Goal: Information Seeking & Learning: Learn about a topic

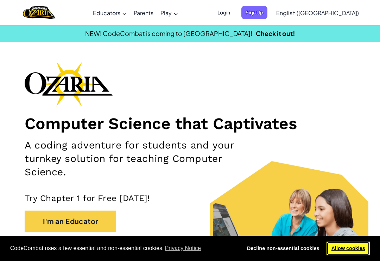
click at [356, 249] on link "Allow cookies" at bounding box center [348, 248] width 43 height 14
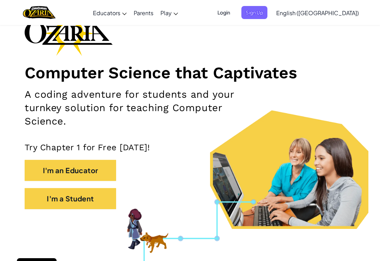
scroll to position [54, 0]
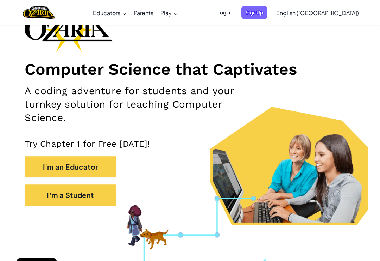
click at [89, 198] on button "I'm a Student" at bounding box center [71, 194] width 92 height 21
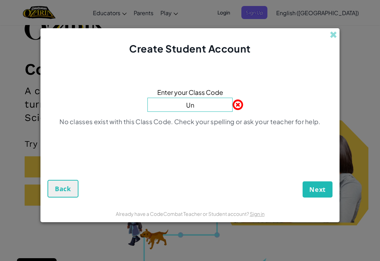
type input "U"
type input "underhouseshare"
click at [317, 83] on div "Enter your Class Code underhouseshare No classes exist with this Class Code. Ch…" at bounding box center [190, 109] width 285 height 93
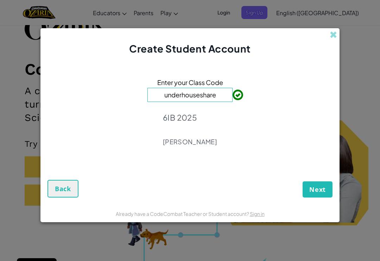
click at [319, 193] on span "Next" at bounding box center [318, 189] width 17 height 8
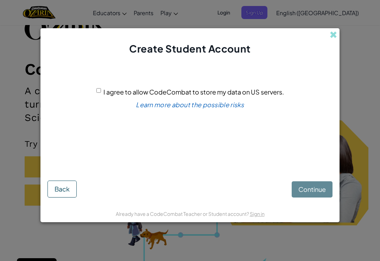
click at [98, 93] on input "I agree to allow CodeCombat to store my data on US servers." at bounding box center [99, 90] width 5 height 5
checkbox input "true"
click at [316, 193] on span "Continue" at bounding box center [312, 189] width 27 height 8
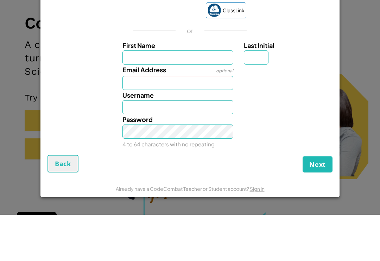
scroll to position [100, 0]
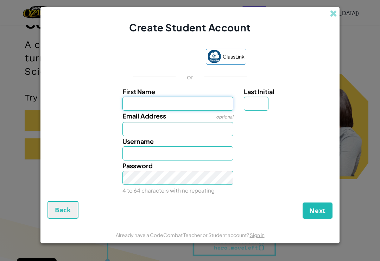
click at [176, 105] on input "First Name" at bounding box center [178, 104] width 111 height 14
type input "P"
click at [265, 111] on input "Last Initial" at bounding box center [256, 104] width 25 height 14
type input "P"
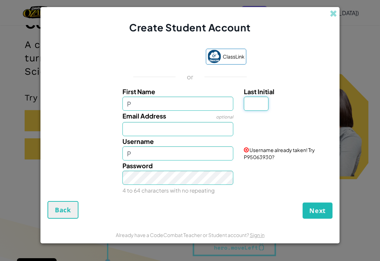
type input "k"
type input "K"
click at [180, 136] on input "Email Address" at bounding box center [178, 129] width 111 height 14
click at [200, 159] on input "PK" at bounding box center [178, 153] width 111 height 14
type input "PK2015"
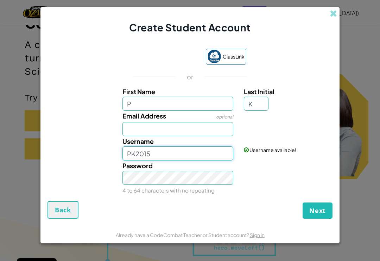
click at [186, 159] on input "PK2015" at bounding box center [178, 153] width 111 height 14
click at [214, 174] on div "Password 4 to 64 characters with no repeating" at bounding box center [178, 177] width 122 height 35
click at [317, 215] on span "Next" at bounding box center [318, 210] width 17 height 8
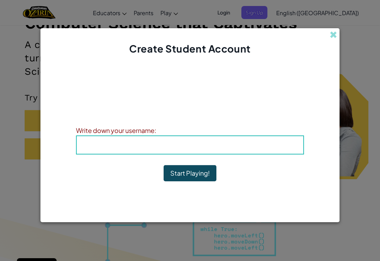
click at [230, 135] on div "Write down your username:" at bounding box center [190, 130] width 228 height 10
click at [243, 150] on h4 "Username : PK2015" at bounding box center [190, 144] width 213 height 11
click at [200, 149] on b "Username : PK2015" at bounding box center [190, 145] width 64 height 8
click at [150, 146] on h4 "Username : PK2015" at bounding box center [190, 144] width 213 height 11
click at [221, 149] on b "Username : PK2015" at bounding box center [190, 145] width 64 height 8
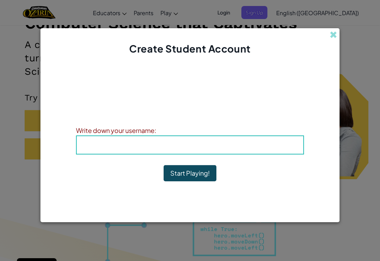
click at [274, 150] on h4 "Username : PK2015" at bounding box center [190, 144] width 213 height 11
click at [197, 178] on button "Start Playing!" at bounding box center [190, 173] width 53 height 16
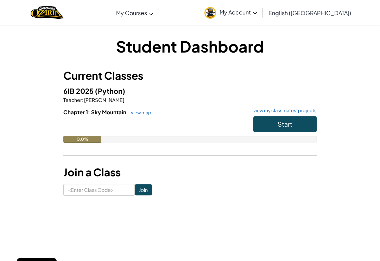
click at [291, 122] on span "Start" at bounding box center [285, 124] width 15 height 8
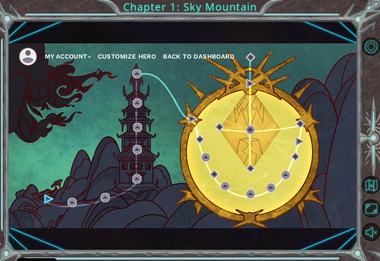
scroll to position [11, 0]
click at [146, 58] on button "Customize Hero" at bounding box center [127, 56] width 58 height 11
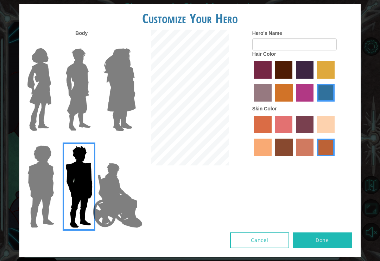
click at [119, 99] on img at bounding box center [120, 89] width 38 height 88
click at [128, 44] on input "Hero Amethyst" at bounding box center [128, 44] width 0 height 0
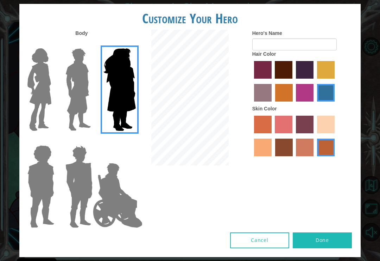
click at [51, 114] on img at bounding box center [40, 89] width 30 height 88
click at [52, 44] on input "Hero Connie" at bounding box center [52, 44] width 0 height 0
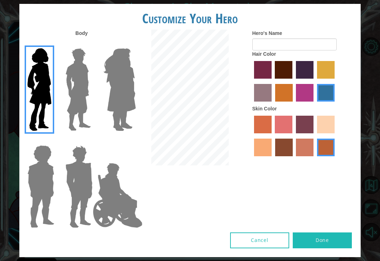
click at [42, 191] on img at bounding box center [41, 186] width 32 height 88
click at [52, 141] on input "Hero Steven" at bounding box center [52, 141] width 0 height 0
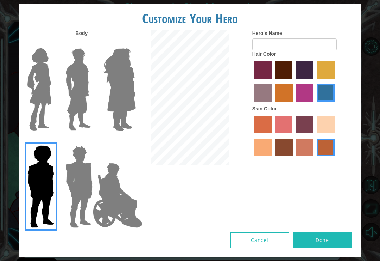
click at [40, 117] on img at bounding box center [40, 89] width 30 height 88
click at [52, 44] on input "Hero Connie" at bounding box center [52, 44] width 0 height 0
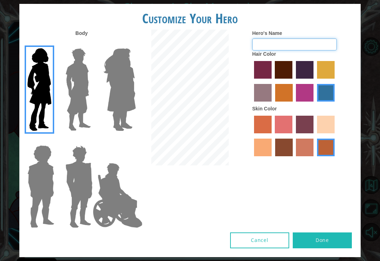
click at [310, 50] on input "Hero's Name" at bounding box center [295, 44] width 85 height 12
type input "Chloe"
click at [314, 101] on label "medium red violet hair color" at bounding box center [305, 93] width 18 height 18
click at [294, 104] on input "medium red violet hair color" at bounding box center [294, 104] width 0 height 0
radio input "true"
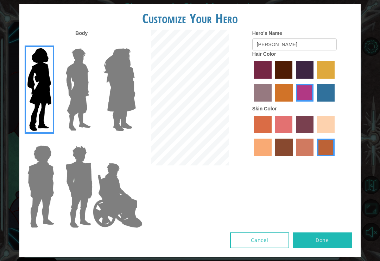
click at [293, 79] on label "maroon hair color" at bounding box center [284, 70] width 18 height 18
click at [273, 81] on input "maroon hair color" at bounding box center [273, 81] width 0 height 0
radio input "true"
click at [317, 101] on label "lachmara hair color" at bounding box center [326, 93] width 18 height 18
click at [315, 104] on input "lachmara hair color" at bounding box center [315, 104] width 0 height 0
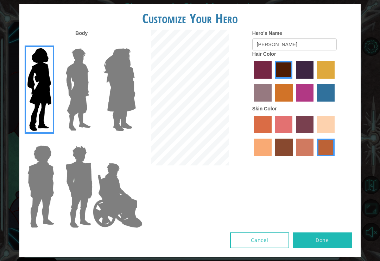
radio input "true"
click at [317, 133] on label "sandy beach skin color" at bounding box center [326, 125] width 18 height 18
click at [315, 136] on input "sandy beach skin color" at bounding box center [315, 136] width 0 height 0
radio input "true"
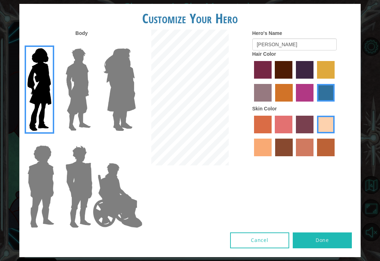
click at [272, 156] on label "tacao skin color" at bounding box center [263, 147] width 18 height 18
click at [336, 136] on input "tacao skin color" at bounding box center [336, 136] width 0 height 0
radio input "true"
click at [314, 101] on label "medium red violet hair color" at bounding box center [305, 93] width 18 height 18
click at [294, 104] on input "medium red violet hair color" at bounding box center [294, 104] width 0 height 0
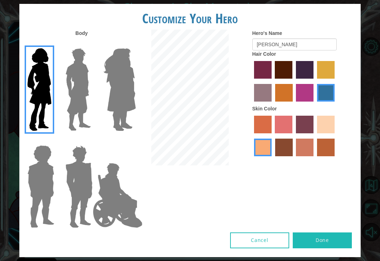
radio input "true"
click at [317, 101] on label "lachmara hair color" at bounding box center [326, 93] width 18 height 18
click at [315, 104] on input "lachmara hair color" at bounding box center [315, 104] width 0 height 0
radio input "true"
click at [293, 79] on label "maroon hair color" at bounding box center [284, 70] width 18 height 18
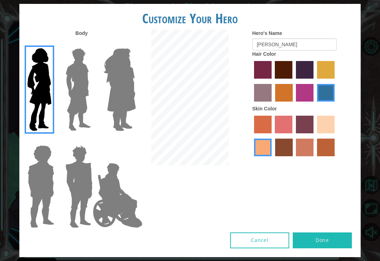
click at [273, 81] on input "maroon hair color" at bounding box center [273, 81] width 0 height 0
radio input "true"
click at [317, 101] on label "lachmara hair color" at bounding box center [326, 93] width 18 height 18
click at [315, 104] on input "lachmara hair color" at bounding box center [315, 104] width 0 height 0
radio input "true"
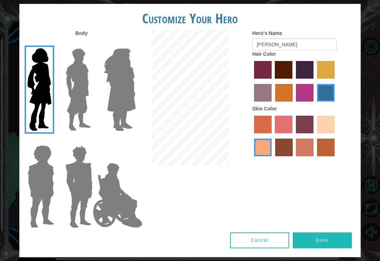
click at [314, 101] on label "medium red violet hair color" at bounding box center [305, 93] width 18 height 18
click at [294, 104] on input "medium red violet hair color" at bounding box center [294, 104] width 0 height 0
radio input "true"
click at [268, 79] on label "paprika hair color" at bounding box center [263, 70] width 18 height 18
click at [252, 81] on input "paprika hair color" at bounding box center [252, 81] width 0 height 0
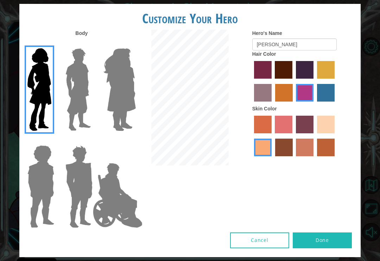
radio input "true"
click at [314, 79] on label "hot purple hair color" at bounding box center [305, 70] width 18 height 18
click at [294, 81] on input "hot purple hair color" at bounding box center [294, 81] width 0 height 0
radio input "true"
click at [317, 79] on label "tulip tree hair color" at bounding box center [326, 70] width 18 height 18
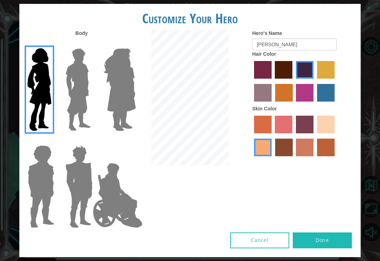
click at [315, 81] on input "tulip tree hair color" at bounding box center [315, 81] width 0 height 0
radio input "true"
click at [293, 79] on label "maroon hair color" at bounding box center [284, 70] width 18 height 18
click at [273, 81] on input "maroon hair color" at bounding box center [273, 81] width 0 height 0
radio input "true"
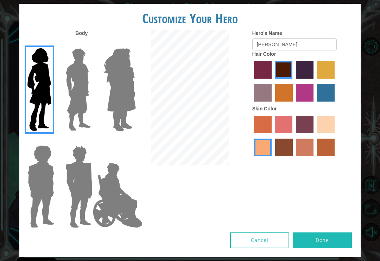
click at [317, 101] on label "lachmara hair color" at bounding box center [326, 93] width 18 height 18
click at [315, 104] on input "lachmara hair color" at bounding box center [315, 104] width 0 height 0
radio input "true"
click at [334, 242] on button "Done" at bounding box center [322, 240] width 59 height 16
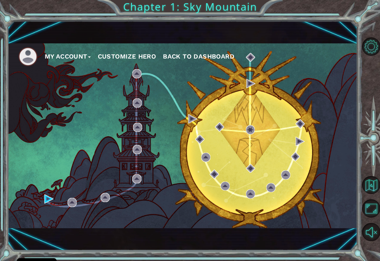
click at [39, 219] on div "My Account Customize Hero Back to Dashboard" at bounding box center [183, 135] width 350 height 185
click at [26, 215] on div "My Account Customize Hero Back to Dashboard" at bounding box center [183, 135] width 350 height 185
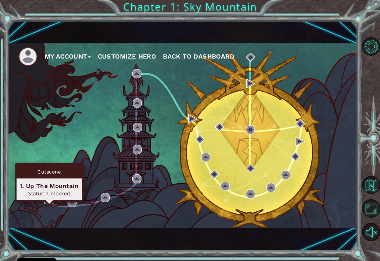
click at [48, 199] on img at bounding box center [48, 198] width 9 height 9
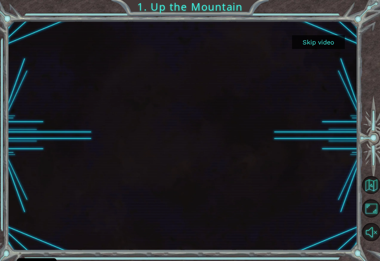
click at [332, 48] on button "Skip video" at bounding box center [318, 42] width 53 height 14
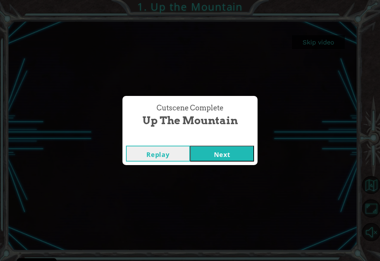
click at [237, 166] on div "Cutscene Complete Up the Mountain Replay Next" at bounding box center [190, 130] width 380 height 261
click at [234, 168] on div "Cutscene Complete Up the Mountain Replay Next" at bounding box center [190, 130] width 380 height 261
click at [221, 154] on button "Next" at bounding box center [222, 153] width 64 height 16
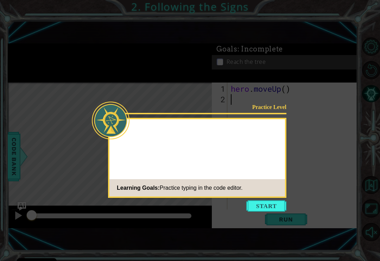
scroll to position [11, 0]
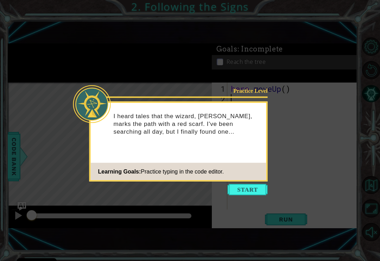
click at [253, 184] on button "Start" at bounding box center [248, 189] width 40 height 11
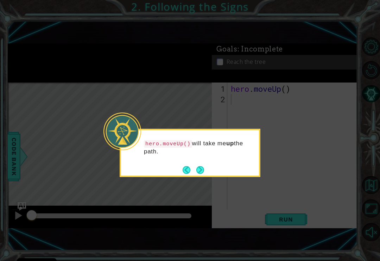
click at [204, 165] on button "Next" at bounding box center [200, 169] width 9 height 9
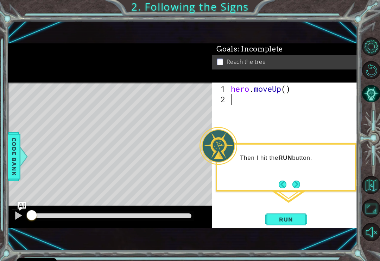
click at [292, 217] on span "Run" at bounding box center [286, 219] width 28 height 7
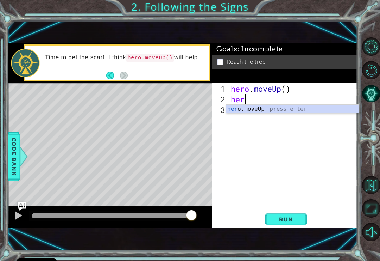
scroll to position [0, 0]
type textarea "h"
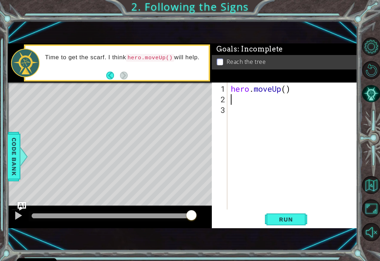
type textarea "h"
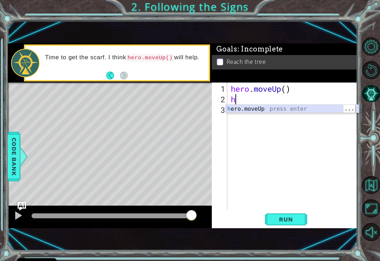
click at [248, 111] on div "h ero.moveUp press enter" at bounding box center [292, 117] width 133 height 25
type textarea "h"
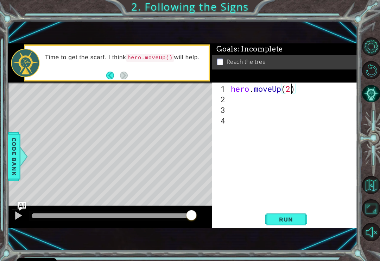
scroll to position [0, 2]
type textarea "hero.moveUp()"
click at [230, 100] on div "hero . moveUp ( )" at bounding box center [295, 157] width 130 height 148
type textarea "h"
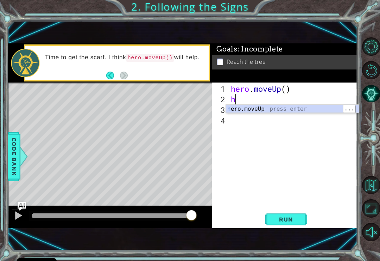
click at [256, 111] on div "h ero.moveUp press enter" at bounding box center [292, 117] width 133 height 25
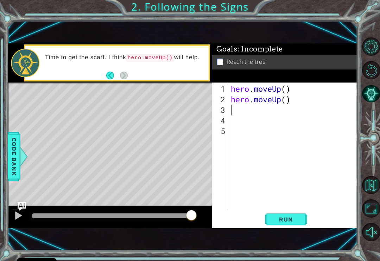
click at [294, 217] on span "Run" at bounding box center [286, 219] width 28 height 7
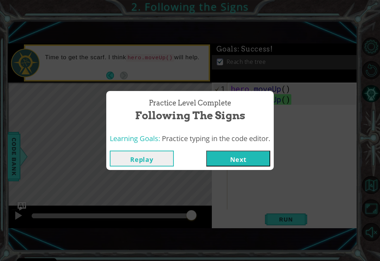
click at [258, 157] on button "Next" at bounding box center [238, 158] width 64 height 16
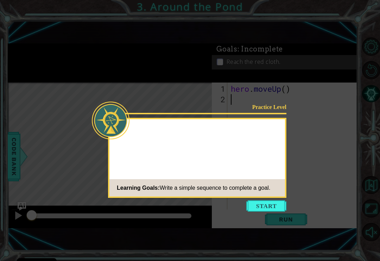
scroll to position [11, 0]
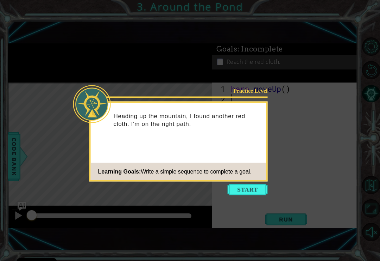
click at [251, 184] on button "Start" at bounding box center [248, 189] width 40 height 11
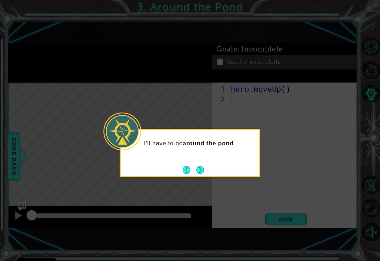
click at [200, 166] on button "Next" at bounding box center [201, 170] width 8 height 8
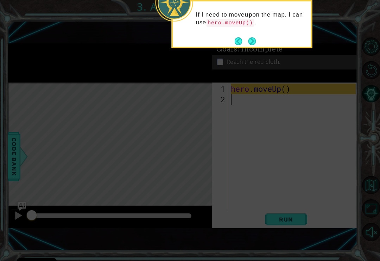
click at [255, 37] on button "Next" at bounding box center [252, 41] width 8 height 8
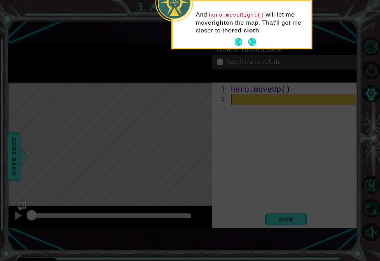
click at [256, 38] on button "Next" at bounding box center [252, 42] width 8 height 8
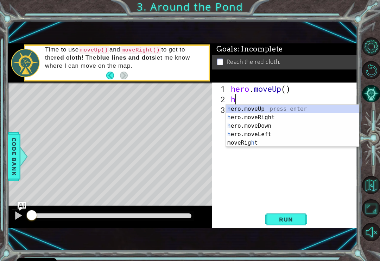
type textarea "he"
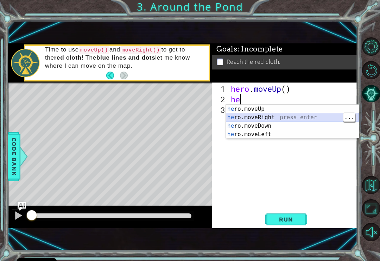
click at [261, 118] on div "he ro.moveUp press enter he ro.moveRight press enter he ro.moveDown press enter…" at bounding box center [292, 130] width 133 height 51
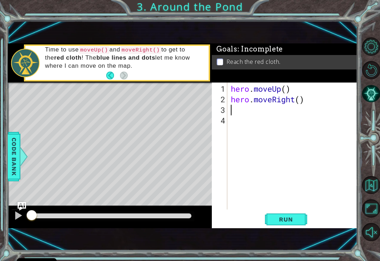
type textarea "h"
type textarea "hero.moveUp(2)"
type textarea "h"
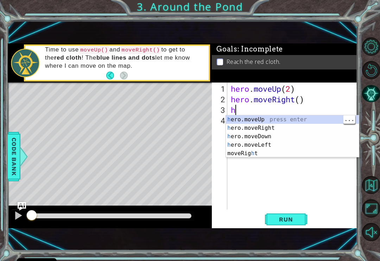
click at [258, 120] on div "h ero.moveUp press enter h ero.moveRight press enter h ero.moveDown press enter…" at bounding box center [292, 144] width 133 height 59
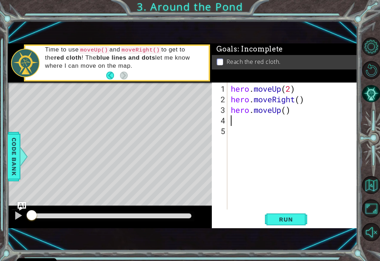
click at [289, 218] on span "Run" at bounding box center [286, 219] width 28 height 7
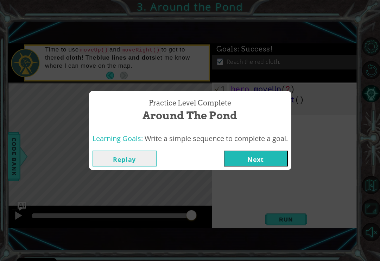
click at [276, 159] on button "Next" at bounding box center [256, 158] width 64 height 16
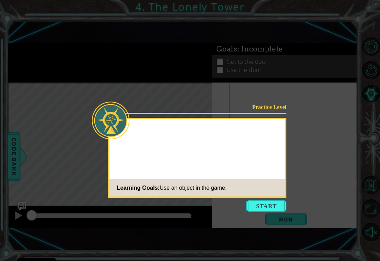
scroll to position [11, 0]
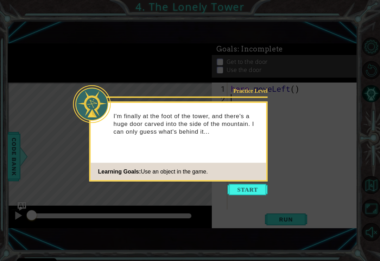
click at [253, 184] on button "Start" at bounding box center [248, 189] width 40 height 11
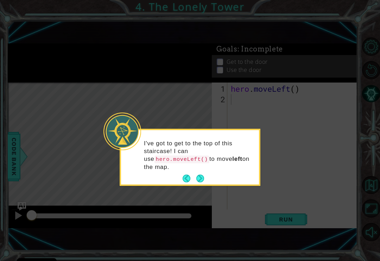
click at [201, 174] on button "Next" at bounding box center [201, 178] width 8 height 8
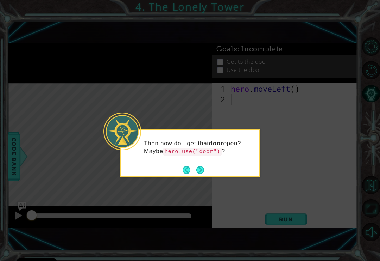
click at [202, 166] on button "Next" at bounding box center [200, 170] width 8 height 8
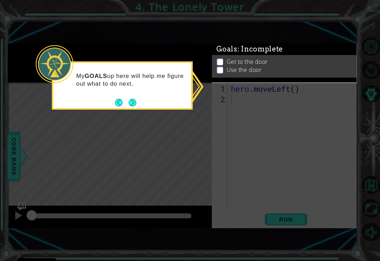
click at [133, 98] on button "Next" at bounding box center [132, 102] width 8 height 8
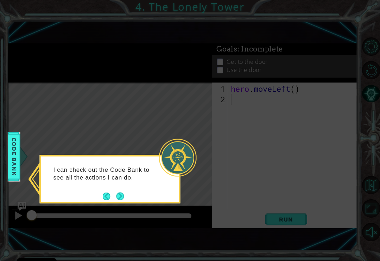
click at [124, 191] on button "Next" at bounding box center [120, 195] width 9 height 9
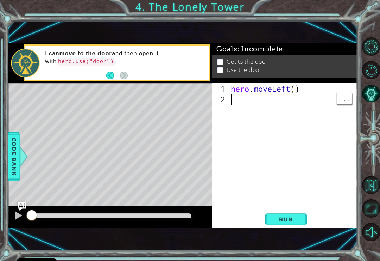
click at [298, 90] on div "hero . moveLeft ( )" at bounding box center [295, 157] width 130 height 148
type textarea "hero.moveLeft(2)"
type textarea "h"
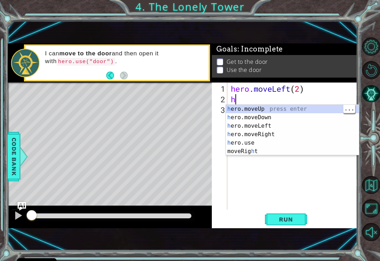
click at [259, 109] on div "h ero.moveUp press enter h ero.moveDown press enter h ero.moveLeft press enter …" at bounding box center [292, 139] width 133 height 68
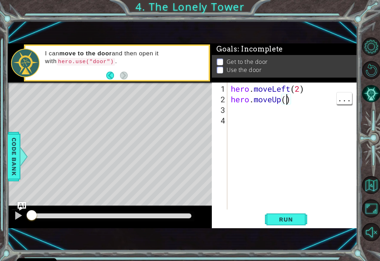
click at [286, 101] on div "hero . moveLeft ( 2 ) hero . moveUp ( )" at bounding box center [295, 157] width 130 height 148
type textarea "hero.moveUp(2)"
type textarea "h"
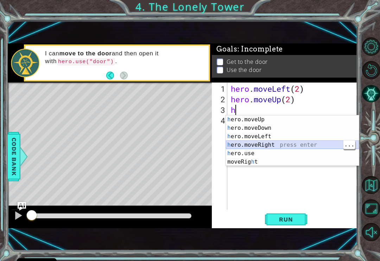
click at [267, 147] on div "h ero.moveUp press enter h ero.moveDown press enter h ero.moveLeft press enter …" at bounding box center [292, 149] width 133 height 68
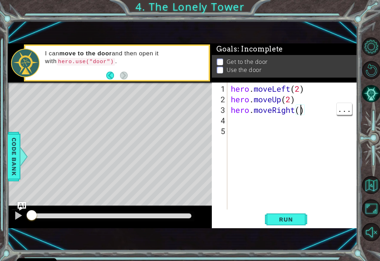
scroll to position [0, 3]
type textarea "hero.moveRight(2)"
click at [294, 218] on span "Run" at bounding box center [286, 219] width 28 height 7
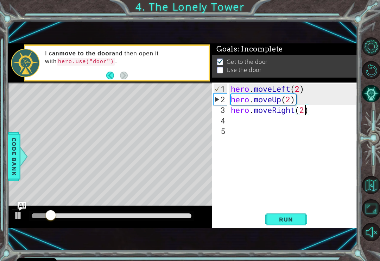
scroll to position [0, 0]
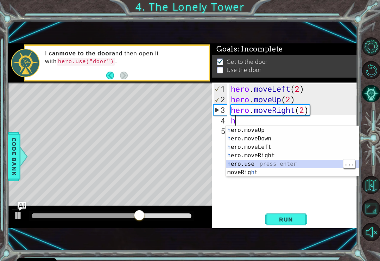
click at [258, 162] on div "h ero.moveUp press enter h ero.moveDown press enter h ero.moveLeft press enter …" at bounding box center [292, 160] width 133 height 68
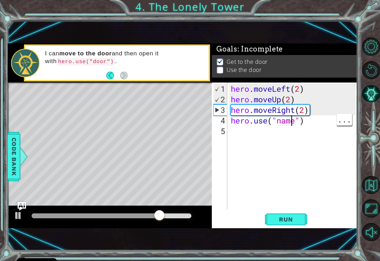
type textarea "hero.use("name")"
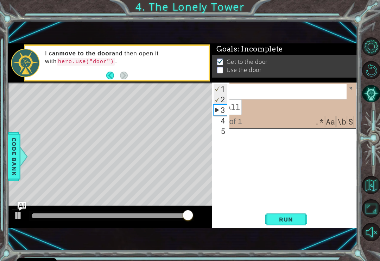
click at [292, 159] on div "hero . moveLeft ( 2 ) hero . moveUp ( 2 ) hero . moveRight ( 2 ) hero . use ( "…" at bounding box center [295, 157] width 130 height 148
click at [323, 161] on div "hero . moveLeft ( 2 ) hero . moveUp ( 2 ) hero . moveRight ( 2 ) hero . use ( "…" at bounding box center [295, 157] width 130 height 148
click at [352, 86] on div "e") ​ ​ All Replace All + 1 of 1 .* Aa \b S" at bounding box center [282, 104] width 147 height 45
click at [353, 88] on span at bounding box center [351, 88] width 5 height 5
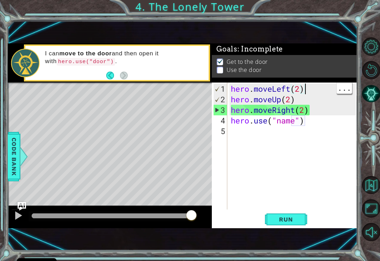
click at [354, 88] on div "hero . moveLeft ( 2 ) hero . moveUp ( 2 ) hero . moveRight ( 2 ) hero . use ( "…" at bounding box center [295, 157] width 130 height 148
click at [292, 124] on div "hero . moveLeft ( 2 ) hero . moveUp ( 2 ) hero . moveRight ( 2 ) hero . use ( "…" at bounding box center [295, 157] width 130 height 148
click at [294, 124] on div "hero . moveLeft ( 2 ) hero . moveUp ( 2 ) hero . moveRight ( 2 ) hero . use ( "…" at bounding box center [295, 157] width 130 height 148
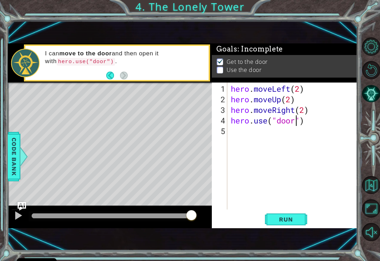
scroll to position [0, 3]
type textarea "hero.use("door")"
click at [293, 223] on button "Run" at bounding box center [286, 219] width 42 height 14
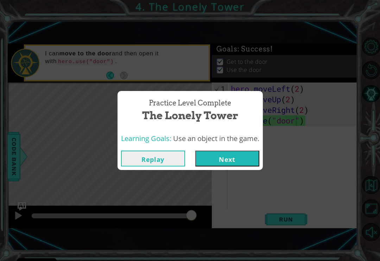
click at [247, 162] on button "Next" at bounding box center [228, 158] width 64 height 16
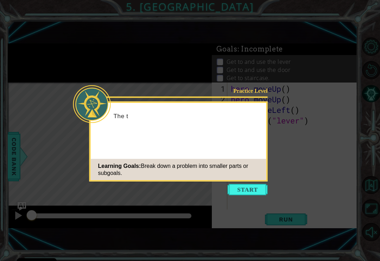
scroll to position [11, 0]
click at [251, 184] on button "Start" at bounding box center [248, 189] width 40 height 11
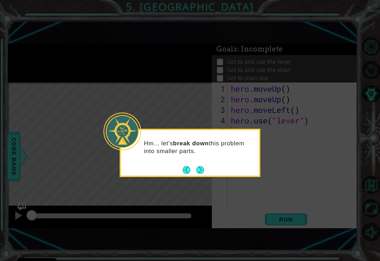
click at [201, 164] on button "Next" at bounding box center [200, 170] width 12 height 12
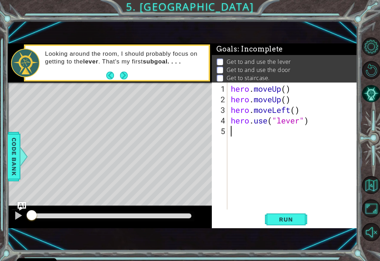
click at [127, 76] on button "Next" at bounding box center [123, 75] width 9 height 9
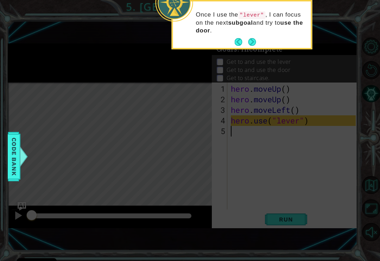
click at [232, 31] on div "Once I use the "lever" , I can focus on the next subgoal and try to use the doo…" at bounding box center [242, 26] width 138 height 44
click at [236, 38] on button "Back" at bounding box center [242, 42] width 14 height 8
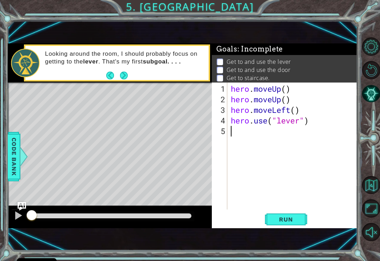
click at [107, 79] on button "Back" at bounding box center [113, 76] width 14 height 8
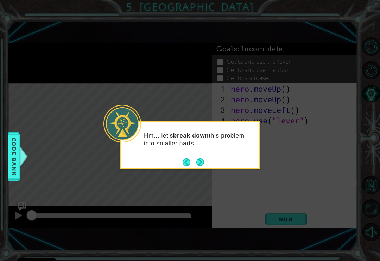
click at [185, 158] on button "Back" at bounding box center [190, 162] width 14 height 8
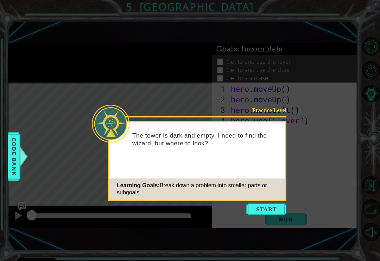
click at [271, 203] on button "Start" at bounding box center [267, 208] width 40 height 11
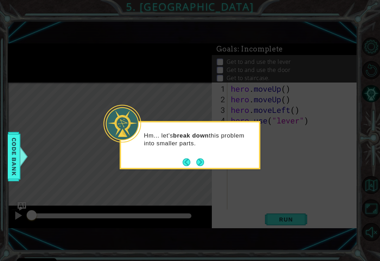
click at [204, 158] on button "Next" at bounding box center [200, 162] width 8 height 8
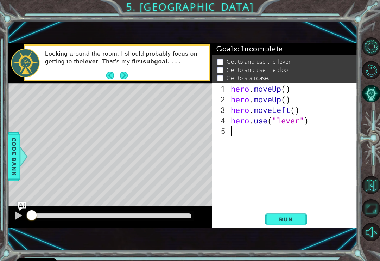
click at [127, 77] on button "Next" at bounding box center [124, 75] width 8 height 8
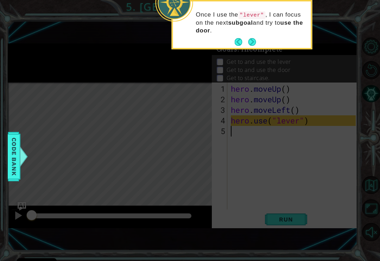
click at [250, 38] on button "Next" at bounding box center [252, 42] width 8 height 8
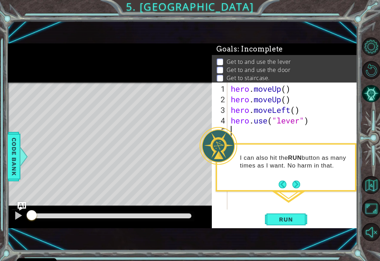
click at [297, 180] on button "Next" at bounding box center [296, 184] width 8 height 8
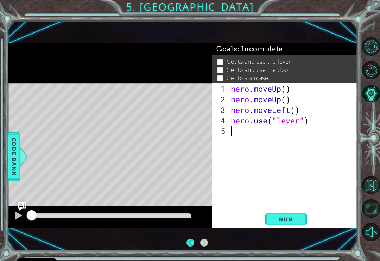
click at [289, 91] on div "hero . moveUp ( ) hero . moveUp ( ) hero . moveLeft ( ) hero . use ( "lever" )" at bounding box center [295, 157] width 130 height 148
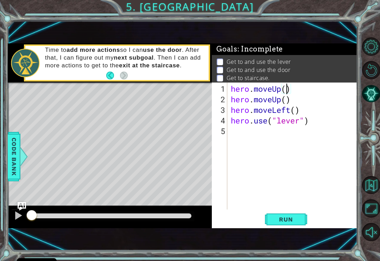
scroll to position [0, 2]
type textarea "hero.moveLeft(2)"
click at [291, 219] on span "Run" at bounding box center [286, 219] width 28 height 7
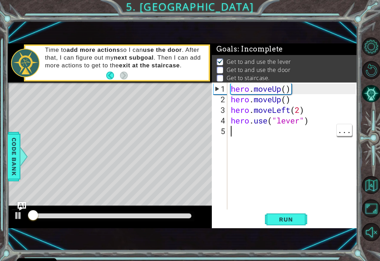
scroll to position [1, 0]
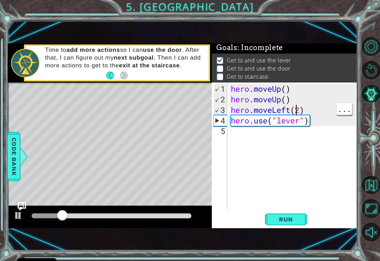
click at [298, 112] on div "hero . moveUp ( ) hero . moveUp ( ) hero . moveLeft ( 2 ) hero . use ( "lever" )" at bounding box center [295, 157] width 130 height 148
type textarea "hero.moveLeft(2) hero.use("lever")"
click at [331, 178] on div "hero . moveUp ( ) hero . moveUp ( ) hero . moveLeft ( 2 ) hero . use ( "lever" )" at bounding box center [295, 157] width 130 height 148
click at [298, 109] on div "hero . moveUp ( ) hero . moveUp ( ) hero . moveLeft ( 2 ) hero . use ( "lever" )" at bounding box center [295, 157] width 130 height 148
type textarea "hero.moveLeft(2) hero.use("lever")"
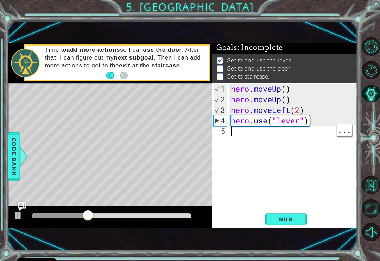
click at [329, 181] on div "hero . moveUp ( ) hero . moveUp ( ) hero . moveLeft ( 2 ) hero . use ( "lever" )" at bounding box center [295, 157] width 130 height 148
click at [301, 108] on div "hero . moveUp ( ) hero . moveUp ( ) hero . moveLeft ( 2 ) hero . use ( "lever" )" at bounding box center [295, 157] width 130 height 148
type textarea "hero.moveLeft()"
click at [296, 217] on span "Run" at bounding box center [286, 219] width 28 height 7
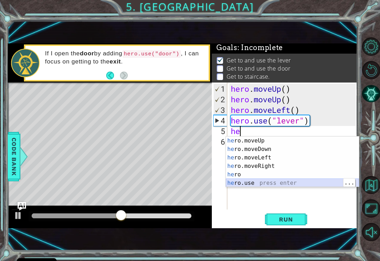
click at [252, 184] on div "he ro.moveUp press enter he ro.moveDown press enter he ro.moveLeft press enter …" at bounding box center [292, 170] width 133 height 68
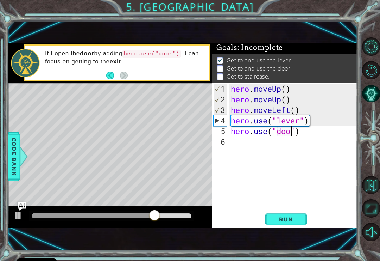
scroll to position [0, 3]
click at [291, 219] on span "Run" at bounding box center [286, 219] width 28 height 7
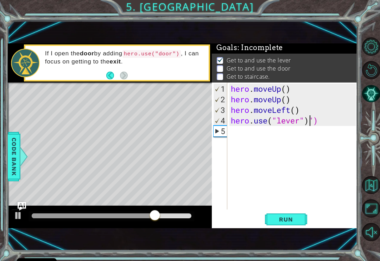
scroll to position [0, 4]
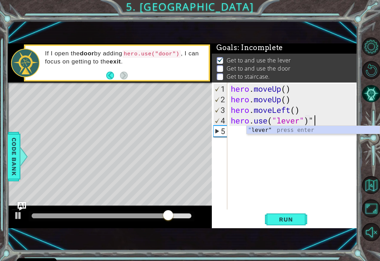
type textarea "hero.use("lever")"
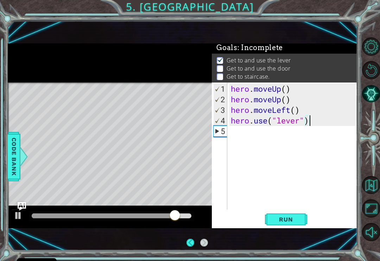
click at [306, 159] on div "hero . moveUp ( ) hero . moveUp ( ) hero . moveLeft ( ) hero . use ( "lever" )" at bounding box center [295, 157] width 130 height 148
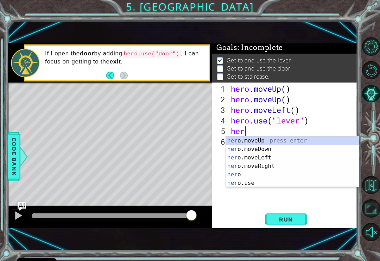
scroll to position [0, 0]
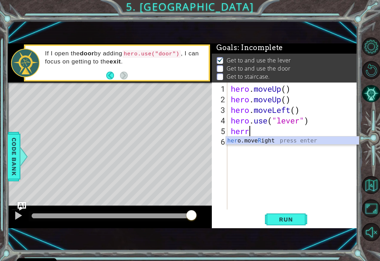
type textarea "her"
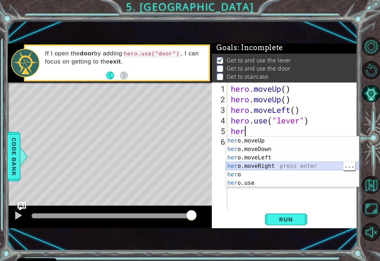
click at [265, 169] on div "her o.moveUp press enter her o.moveDown press enter her o.moveLeft press enter …" at bounding box center [292, 170] width 133 height 68
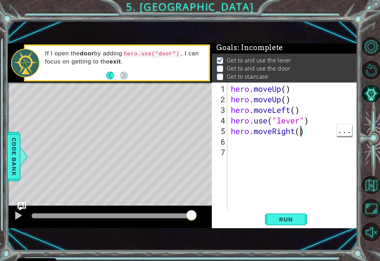
type textarea "hero.moveRight(3)"
click at [242, 145] on div "hero . moveUp ( ) hero . moveUp ( ) hero . moveLeft ( ) hero . use ( "lever" ) …" at bounding box center [295, 157] width 130 height 148
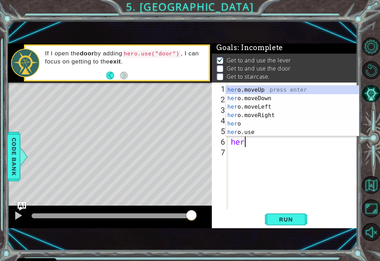
scroll to position [0, 0]
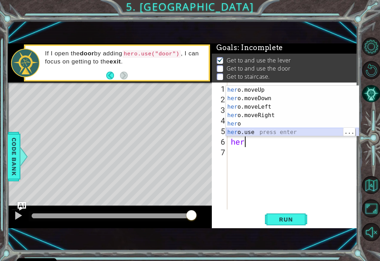
click at [250, 131] on div "her o.moveUp press enter her o.moveDown press enter her o.moveLeft press enter …" at bounding box center [292, 120] width 133 height 68
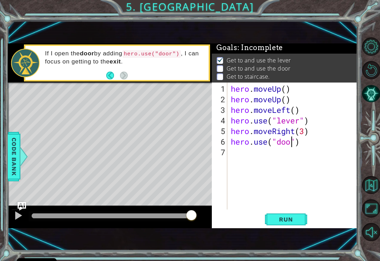
type textarea "hero.use("door")"
click at [291, 222] on span "Run" at bounding box center [286, 219] width 28 height 7
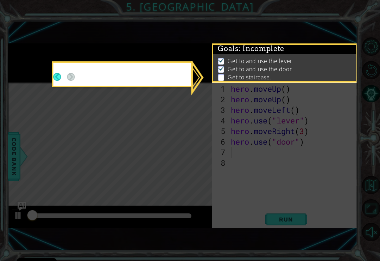
scroll to position [1, 0]
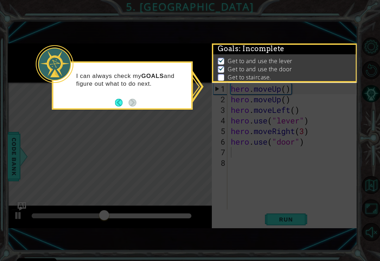
click at [321, 186] on icon at bounding box center [190, 130] width 380 height 261
click at [119, 99] on button "Back" at bounding box center [122, 103] width 14 height 8
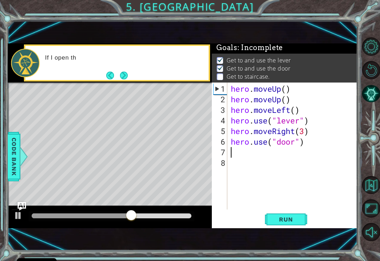
click at [121, 77] on button "Next" at bounding box center [124, 75] width 8 height 8
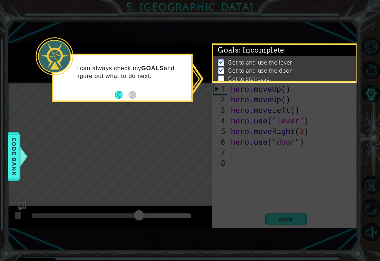
click at [274, 24] on icon at bounding box center [190, 130] width 380 height 261
click at [15, 159] on span "Code Bank" at bounding box center [13, 156] width 11 height 43
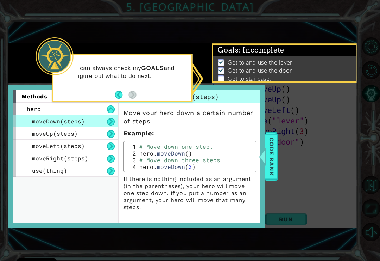
click at [272, 155] on span "Code Bank" at bounding box center [271, 156] width 11 height 43
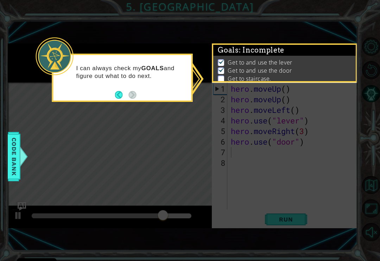
click at [224, 78] on p at bounding box center [221, 78] width 6 height 7
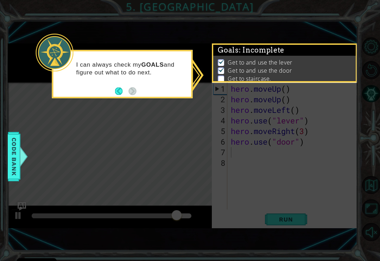
click at [153, 61] on strong "GOALS" at bounding box center [152, 64] width 23 height 7
click at [67, 43] on div at bounding box center [55, 53] width 38 height 38
click at [294, 173] on icon at bounding box center [190, 130] width 380 height 261
click at [304, 172] on icon at bounding box center [190, 130] width 380 height 261
click at [235, 64] on p "Get to and use the lever" at bounding box center [260, 62] width 64 height 8
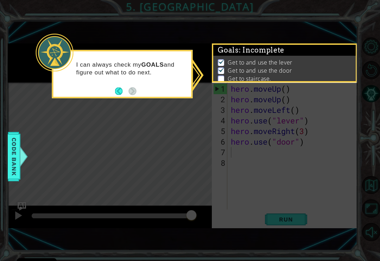
click at [223, 67] on img at bounding box center [221, 70] width 7 height 6
click at [223, 82] on div "Goals : Incomplete Get to and use the lever Get to and use the door Get to stai…" at bounding box center [284, 62] width 145 height 39
click at [145, 62] on p "I can always check my GOALS and figure out what to do next." at bounding box center [131, 68] width 110 height 15
click at [199, 99] on icon at bounding box center [190, 130] width 380 height 261
click at [122, 87] on button "Back" at bounding box center [122, 91] width 14 height 8
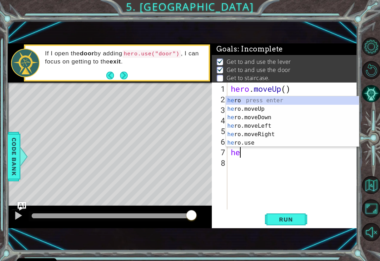
type textarea "her"
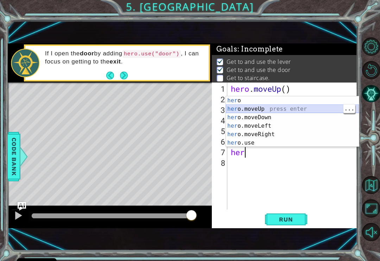
click at [261, 108] on div "her o press enter her o.moveUp press enter her o.moveDown press enter her o.mov…" at bounding box center [292, 130] width 133 height 68
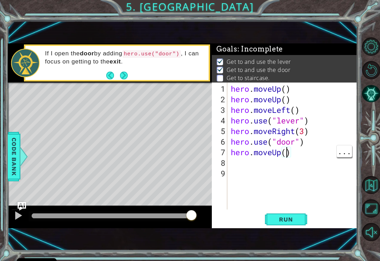
type textarea "hero.moveUp(2)"
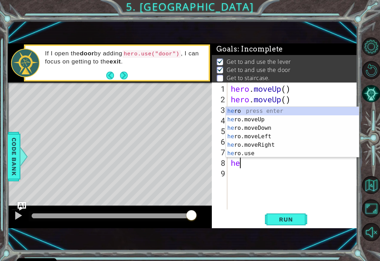
type textarea "her"
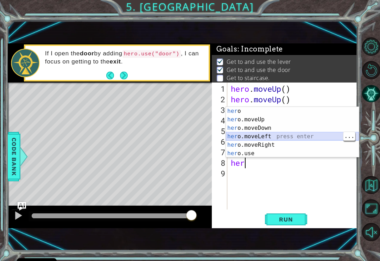
click at [269, 138] on div "her o press enter her o.moveUp press enter her o.moveDown press enter her o.mov…" at bounding box center [292, 141] width 133 height 68
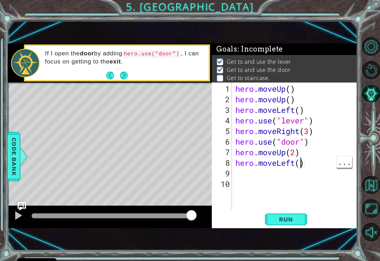
type textarea "hero.moveLeft(3)"
click at [253, 173] on div "hero . moveUp ( ) hero . moveUp ( ) hero . moveLeft ( ) hero . use ( "lever" ) …" at bounding box center [297, 157] width 126 height 148
click at [239, 172] on div "hero . moveUp ( ) hero . moveUp ( ) hero . moveLeft ( ) hero . use ( "lever" ) …" at bounding box center [297, 157] width 126 height 148
type textarea "h"
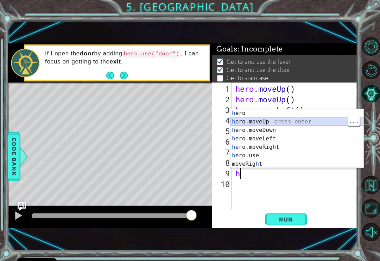
click at [278, 123] on div "h ero press enter h ero.moveUp press enter h ero.moveDown press enter h ero.mov…" at bounding box center [297, 147] width 133 height 76
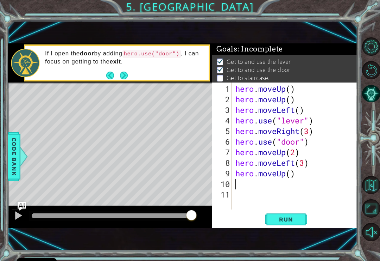
click at [296, 222] on span "Run" at bounding box center [286, 219] width 28 height 7
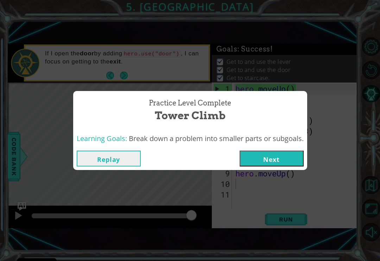
click at [290, 159] on button "Next" at bounding box center [272, 158] width 64 height 16
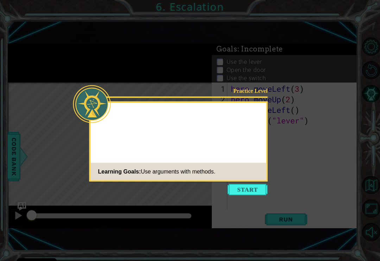
scroll to position [11, 0]
click at [259, 184] on button "Start" at bounding box center [248, 189] width 40 height 11
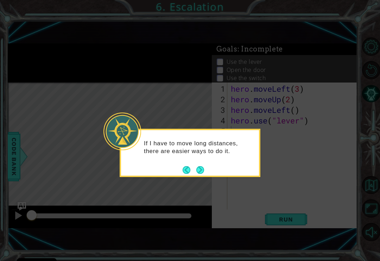
click at [200, 166] on button "Next" at bounding box center [200, 170] width 8 height 8
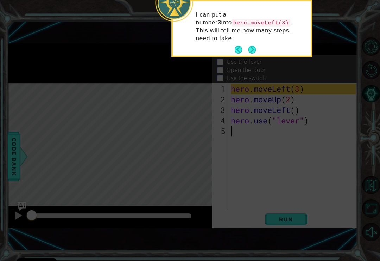
click at [255, 46] on button "Next" at bounding box center [252, 50] width 8 height 8
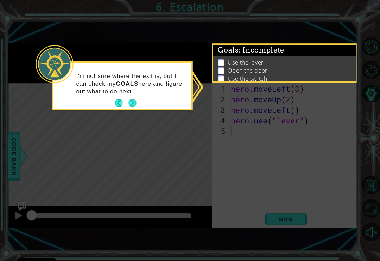
click at [132, 99] on button "Next" at bounding box center [133, 103] width 8 height 8
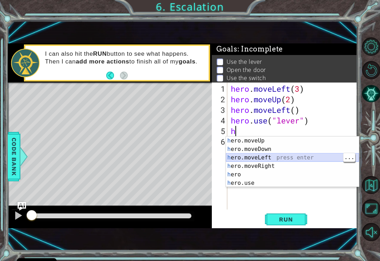
click at [271, 157] on div "h ero.moveUp press enter h ero.moveDown press enter h ero.moveLeft press enter …" at bounding box center [292, 170] width 133 height 68
type textarea "hero.moveLeft(1)"
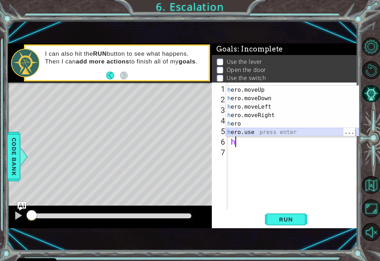
click at [254, 132] on div "h ero.moveUp press enter h ero.moveDown press enter h ero.moveLeft press enter …" at bounding box center [292, 120] width 133 height 68
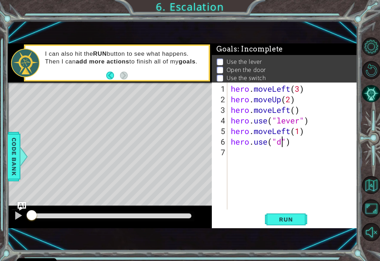
scroll to position [0, 2]
type textarea "hero.use("door")"
click at [302, 134] on div "hero . moveLeft ( 3 ) hero . moveUp ( 2 ) hero . moveLeft ( ) hero . use ( "lev…" at bounding box center [295, 157] width 130 height 148
type textarea "hero.moveLeft()"
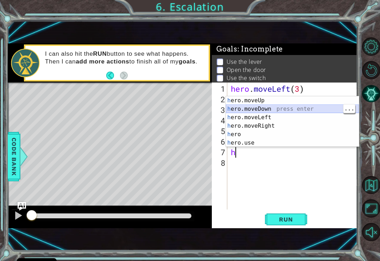
click at [277, 105] on div "h ero.moveUp press enter h ero.moveDown press enter h ero.moveLeft press enter …" at bounding box center [292, 130] width 133 height 68
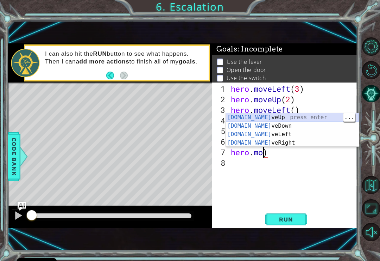
click at [270, 120] on div "hero.mo veUp press enter hero.mo veDown press enter hero.mo veLeft press enter …" at bounding box center [292, 138] width 133 height 51
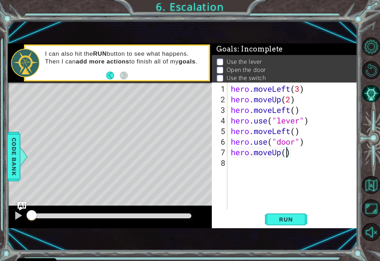
type textarea "hero.moveUp(2)"
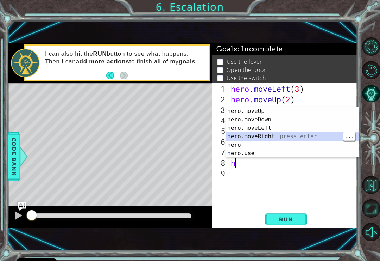
click at [273, 137] on div "h ero.moveUp press enter h ero.moveDown press enter h ero.moveLeft press enter …" at bounding box center [292, 141] width 133 height 68
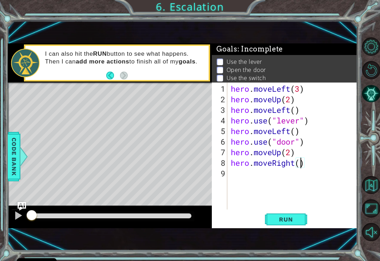
scroll to position [0, 3]
type textarea "hero.moveRight(3)"
click at [296, 218] on span "Run" at bounding box center [286, 219] width 28 height 7
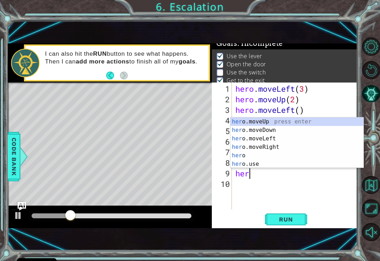
scroll to position [0, 0]
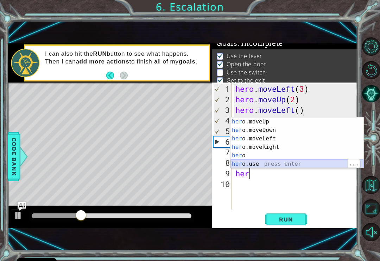
click at [259, 165] on div "her o.moveUp press enter her o.moveDown press enter her o.moveLeft press enter …" at bounding box center [297, 151] width 133 height 68
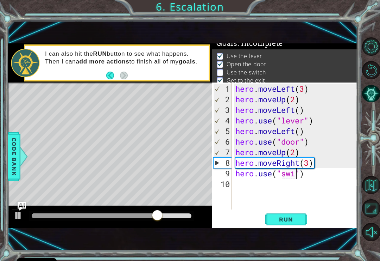
scroll to position [0, 3]
type textarea "hero.use("switch")"
click at [311, 165] on div "hero . moveLeft ( 3 ) hero . moveUp ( 2 ) hero . moveLeft ( ) hero . use ( "lev…" at bounding box center [297, 157] width 126 height 148
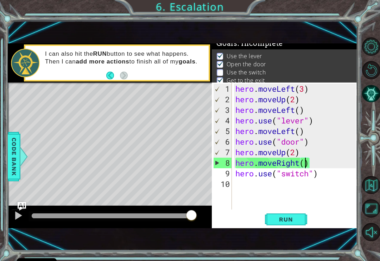
type textarea "hero.moveRight(2)"
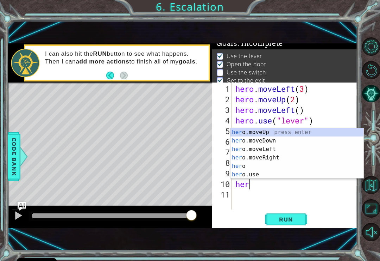
scroll to position [0, 0]
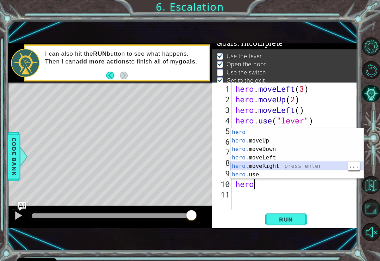
click at [287, 166] on div "hero press enter hero .moveUp press enter hero .moveDown press enter hero .move…" at bounding box center [297, 162] width 133 height 68
type textarea "hero.moveRight(1)"
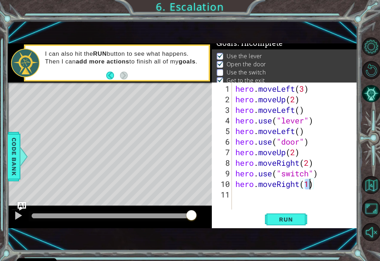
click at [298, 219] on span "Run" at bounding box center [286, 219] width 28 height 7
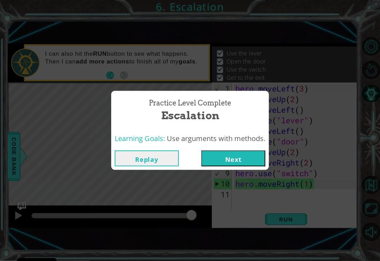
scroll to position [6, 0]
click at [247, 158] on button "Next" at bounding box center [233, 158] width 64 height 16
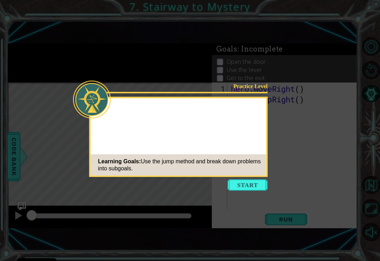
scroll to position [6, 0]
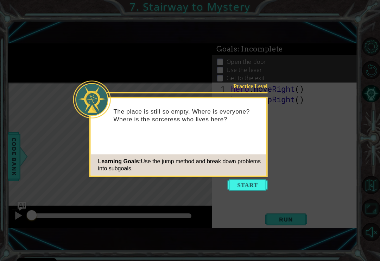
click at [255, 182] on button "Start" at bounding box center [248, 184] width 40 height 11
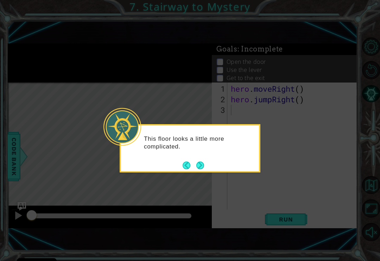
click at [204, 162] on button "Next" at bounding box center [201, 165] width 8 height 8
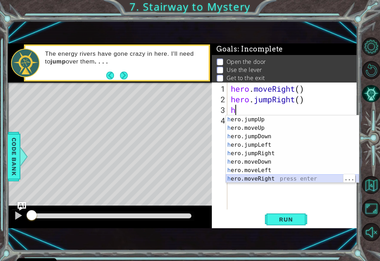
click at [271, 177] on div "h ero.jumpUp press enter h ero.moveUp press enter h ero.jumpDown press enter h …" at bounding box center [292, 157] width 133 height 85
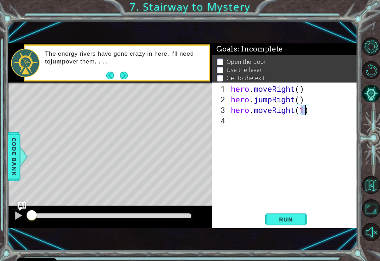
type textarea "hero.moveRight()"
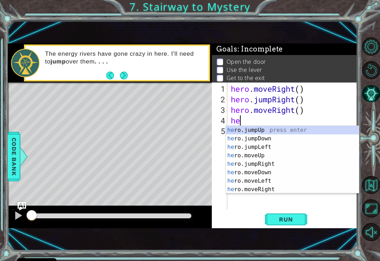
scroll to position [0, 0]
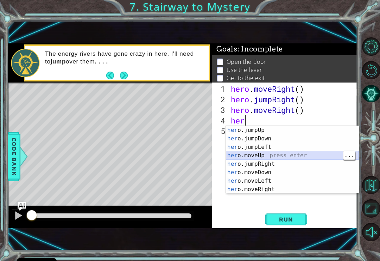
click at [264, 156] on div "her o.jumpUp press enter her o.jumpDown press enter her o.jumpLeft press enter …" at bounding box center [292, 168] width 133 height 85
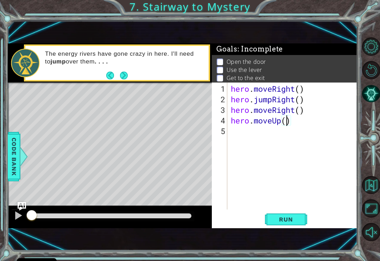
type textarea "hero.moveUp(2)"
click at [286, 209] on div "hero . moveRight ( ) hero . jumpRight ( ) hero . moveRight ( ) hero . moveUp ( …" at bounding box center [295, 157] width 130 height 148
click at [287, 218] on span "Run" at bounding box center [286, 219] width 28 height 7
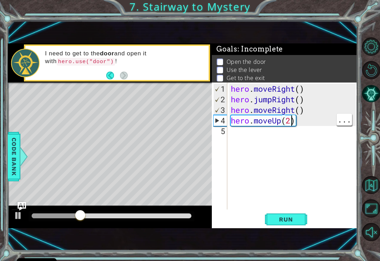
type textarea "hero.moveUp()"
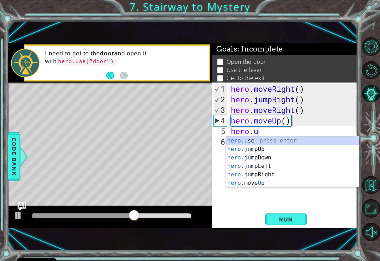
scroll to position [0, 1]
click at [281, 141] on div "hero.u se press enter hero. j u mpUp press enter hero. j u mpDown press enter h…" at bounding box center [292, 170] width 133 height 68
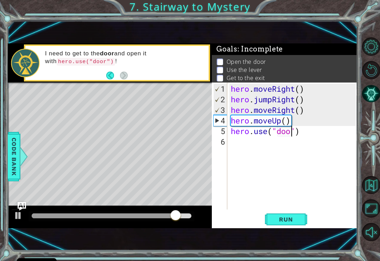
scroll to position [0, 3]
type textarea "hero.use("door")"
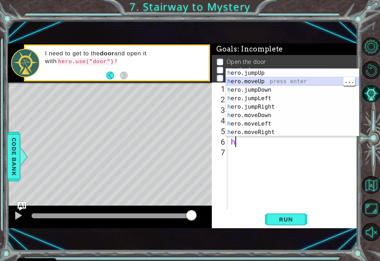
click at [271, 82] on div "h ero.jumpUp press enter h ero.moveUp press enter h ero.jumpDown press enter h …" at bounding box center [292, 111] width 133 height 85
type textarea "hero.moveUp(1)"
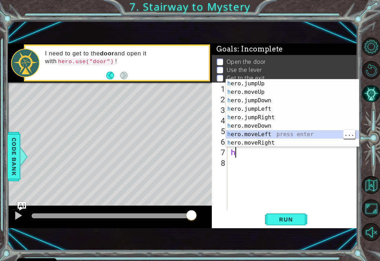
click at [272, 135] on div "h ero.jumpUp press enter h ero.moveUp press enter h ero.jumpDown press enter h …" at bounding box center [292, 121] width 133 height 85
type textarea "hero.moveLeft(1)"
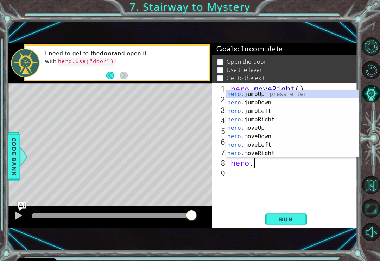
scroll to position [0, 1]
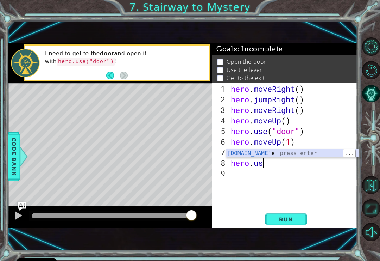
click at [283, 155] on div "hero.us e press enter" at bounding box center [292, 161] width 133 height 25
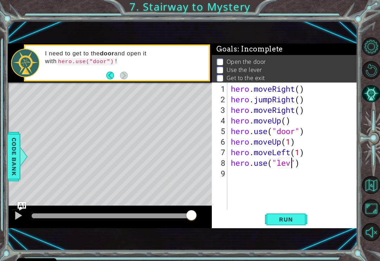
scroll to position [0, 3]
type textarea "hero.use("lever")"
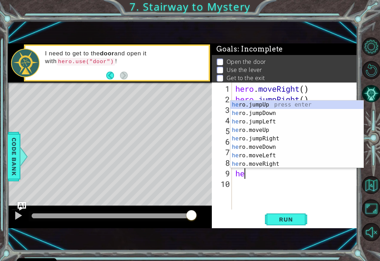
scroll to position [0, 0]
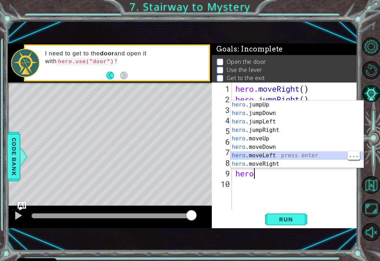
click at [279, 157] on div "hero .jumpUp press enter hero .jumpDown press enter hero .jumpLeft press enter …" at bounding box center [297, 142] width 133 height 85
type textarea "hero.moveLeft(1)"
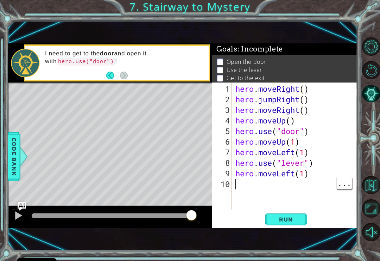
scroll to position [0, 0]
click at [304, 179] on div "hero . moveRight ( ) hero . jumpRight ( ) hero . moveRight ( ) hero . moveUp ( …" at bounding box center [297, 157] width 126 height 148
click at [304, 175] on div "hero . moveRight ( ) hero . jumpRight ( ) hero . moveRight ( ) hero . moveUp ( …" at bounding box center [297, 157] width 126 height 148
type textarea "hero.moveLeft(2)"
type textarea "h"
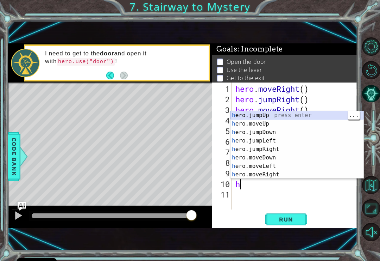
click at [274, 118] on div "h ero.jumpUp press enter h ero.moveUp press enter h ero.jumpDown press enter h …" at bounding box center [297, 153] width 133 height 85
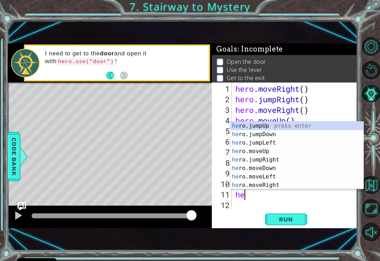
scroll to position [0, 0]
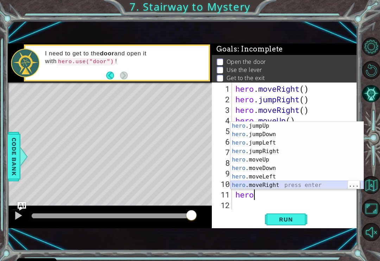
click at [283, 185] on div "hero .jumpUp press enter hero .jumpDown press enter hero .jumpLeft press enter …" at bounding box center [297, 164] width 133 height 85
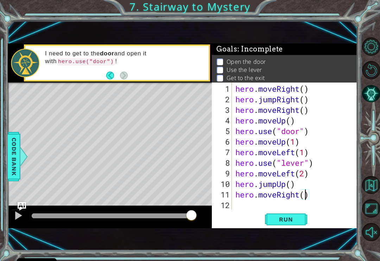
scroll to position [0, 3]
click at [284, 216] on span "Run" at bounding box center [286, 219] width 28 height 7
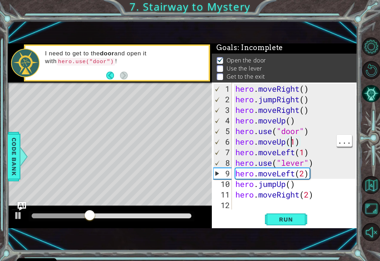
scroll to position [0, 2]
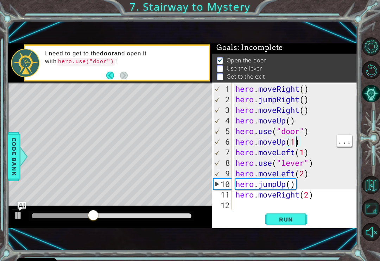
click at [296, 144] on div "hero . moveRight ( ) hero . jumpRight ( ) hero . moveRight ( ) hero . moveUp ( …" at bounding box center [297, 157] width 126 height 148
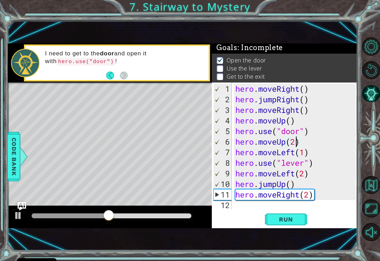
type textarea "hero.moveUp(2)"
click at [295, 219] on span "Run" at bounding box center [286, 219] width 28 height 7
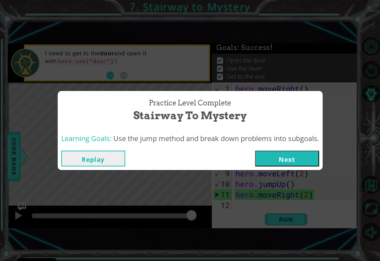
click at [298, 155] on button "Next" at bounding box center [287, 158] width 64 height 16
